Goal: Check status: Check status

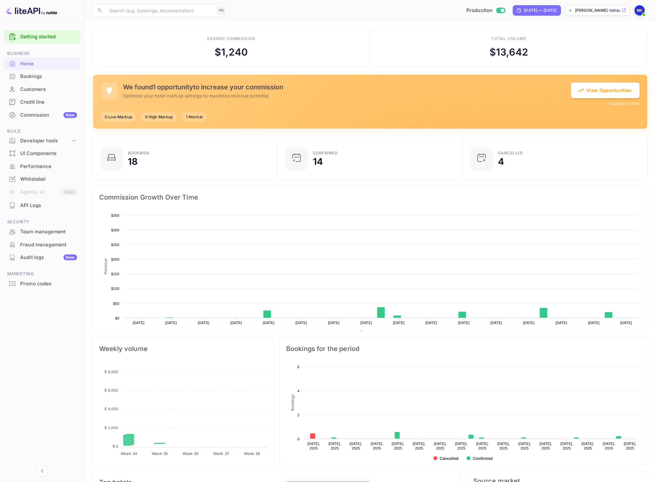
scroll to position [100, 175]
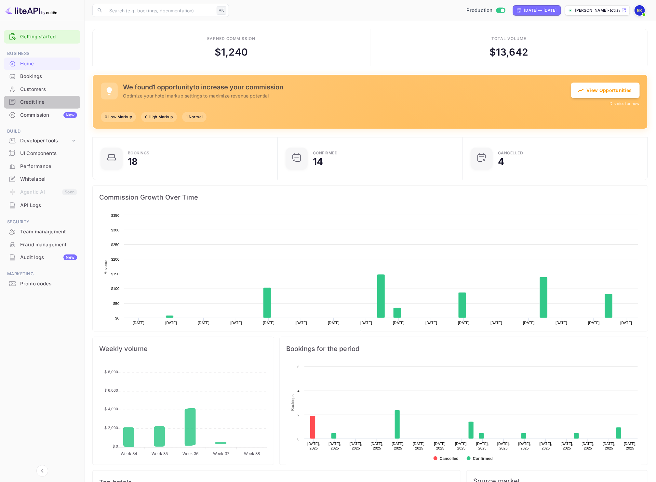
click at [47, 100] on div "Credit line" at bounding box center [48, 102] width 57 height 7
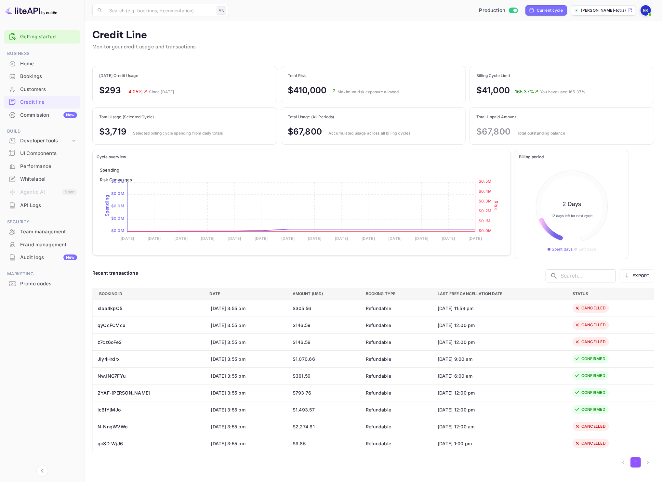
scroll to position [75, 99]
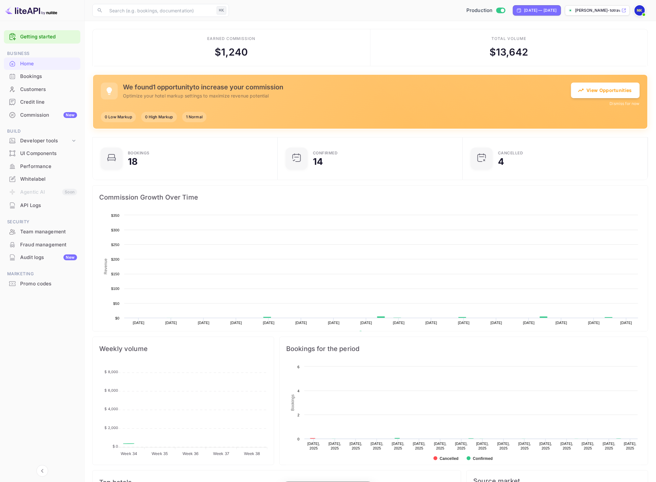
scroll to position [100, 175]
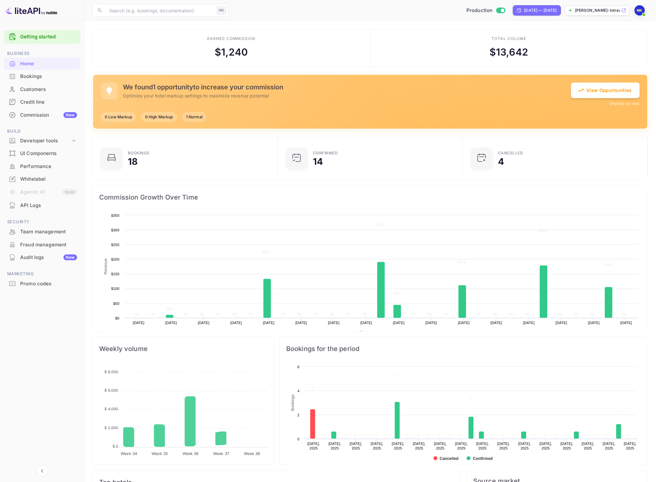
click at [42, 98] on div "Credit line" at bounding box center [42, 102] width 76 height 13
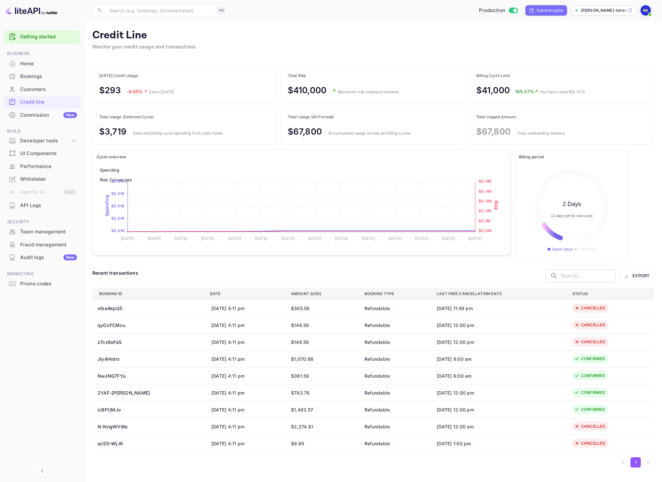
scroll to position [75, 99]
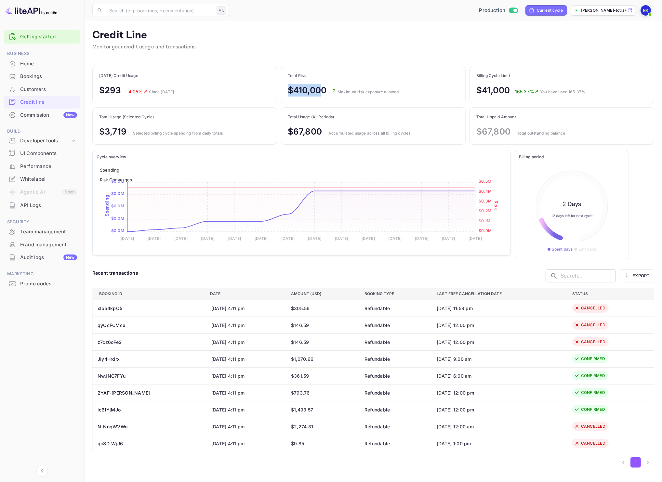
drag, startPoint x: 288, startPoint y: 90, endPoint x: 323, endPoint y: 89, distance: 34.5
click at [323, 89] on p "$410,000" at bounding box center [307, 90] width 39 height 13
click at [324, 48] on div "Credit Line Monitor your credit usage and transactions" at bounding box center [373, 44] width 562 height 30
drag, startPoint x: 483, startPoint y: 87, endPoint x: 511, endPoint y: 89, distance: 28.0
click at [511, 89] on div "$41,000 165.37% You have used 165.37%" at bounding box center [530, 90] width 109 height 13
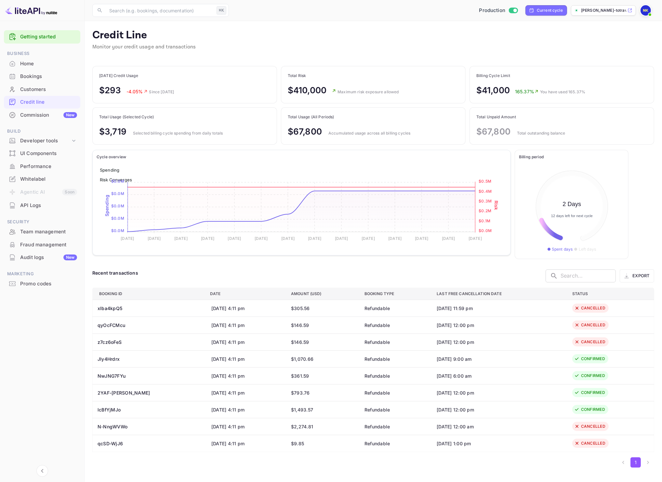
click at [486, 41] on div "Credit Line Monitor your credit usage and transactions" at bounding box center [373, 44] width 562 height 30
drag, startPoint x: 514, startPoint y: 132, endPoint x: 478, endPoint y: 132, distance: 35.4
click at [478, 132] on div "$67,800 Total outstanding balance" at bounding box center [520, 131] width 89 height 13
click at [420, 49] on div "Credit Line Monitor your credit usage and transactions" at bounding box center [373, 44] width 562 height 30
